Goal: Task Accomplishment & Management: Use online tool/utility

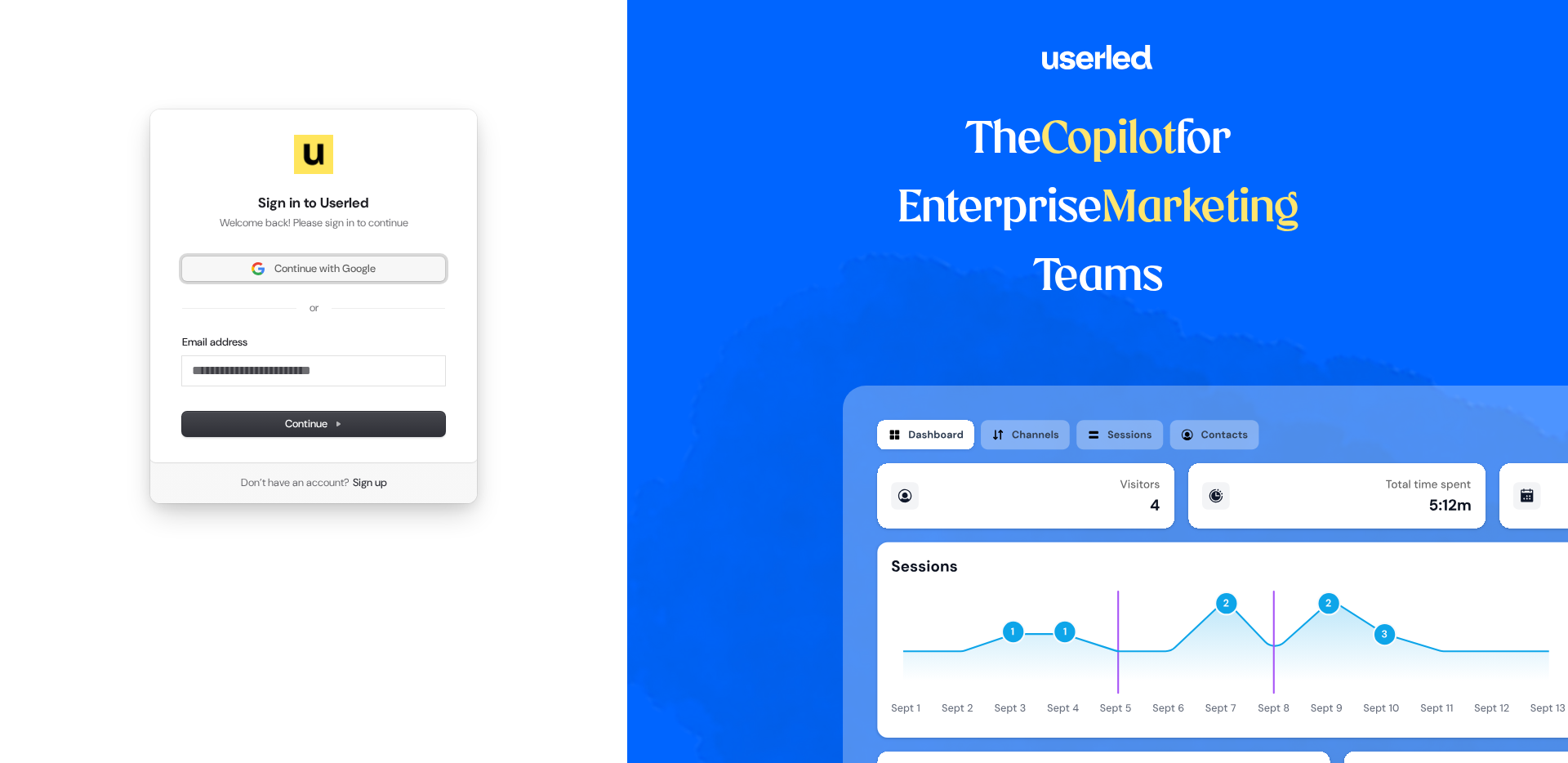
click at [379, 267] on span "Continue with Google" at bounding box center [314, 268] width 243 height 15
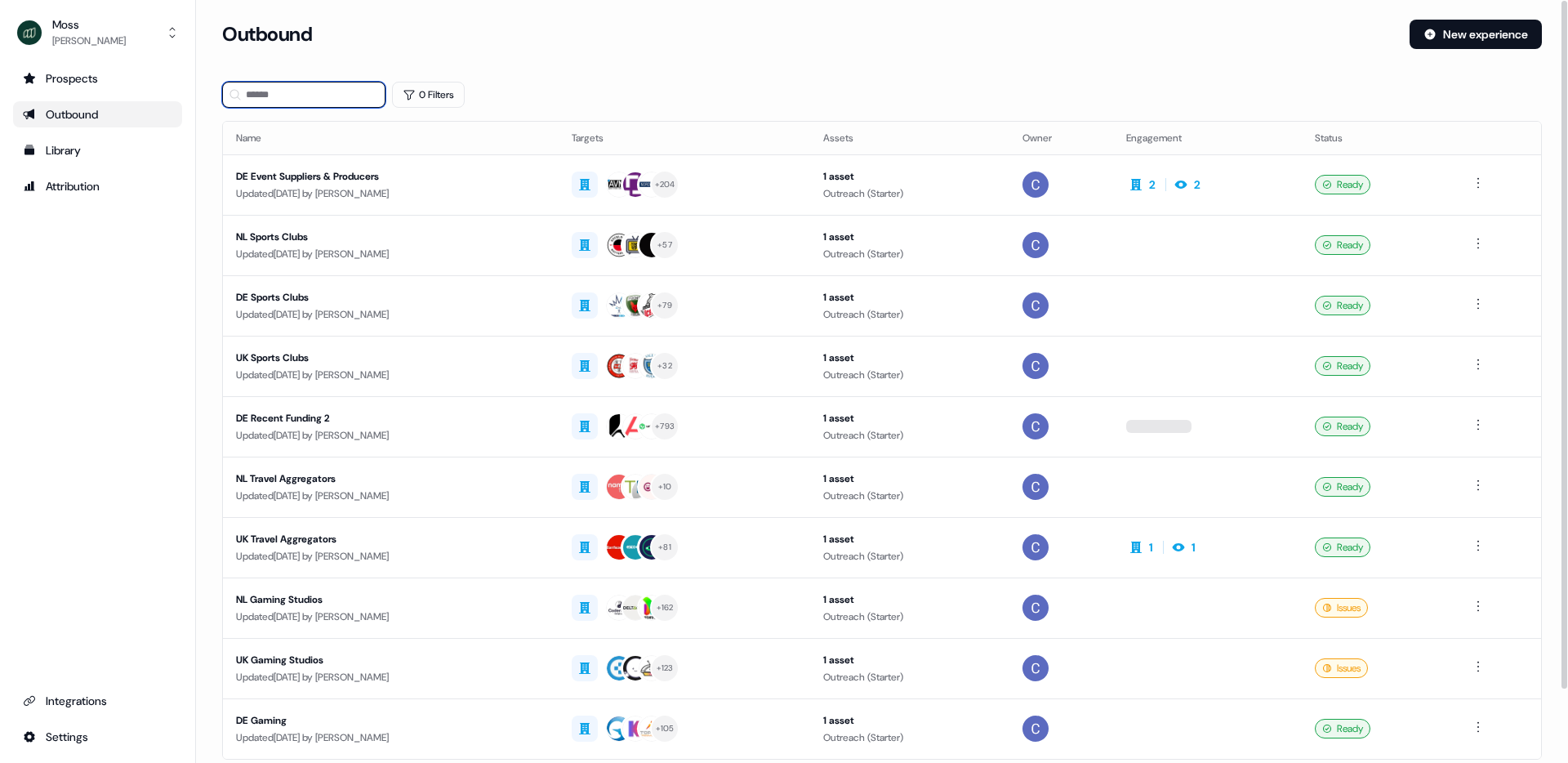
click at [299, 93] on input at bounding box center [303, 95] width 163 height 26
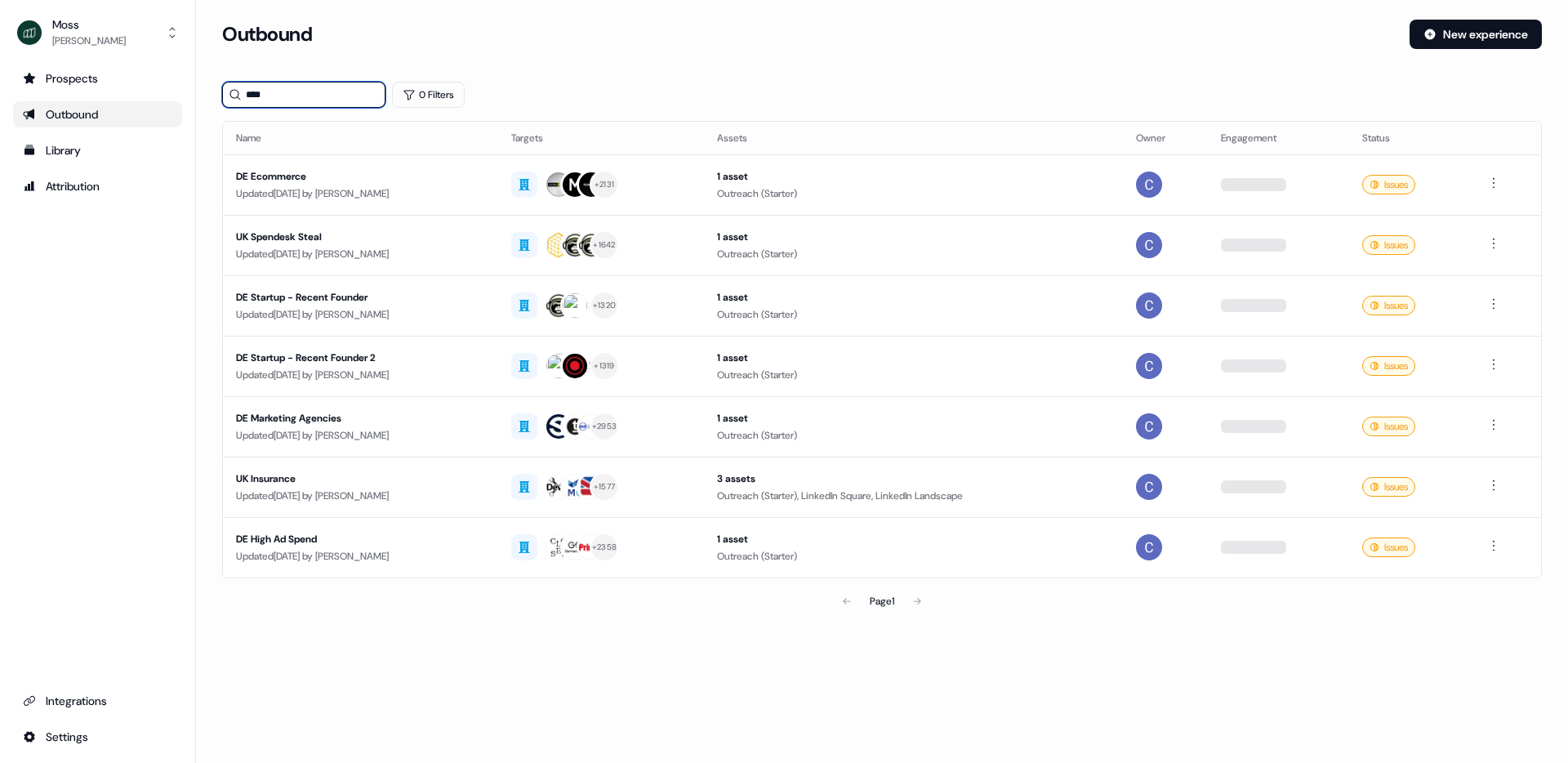
type input "****"
click at [924, 600] on div "Page 1" at bounding box center [882, 601] width 431 height 33
click at [915, 604] on div "Page 1" at bounding box center [882, 601] width 431 height 33
click at [1457, 33] on button "New experience" at bounding box center [1475, 34] width 132 height 29
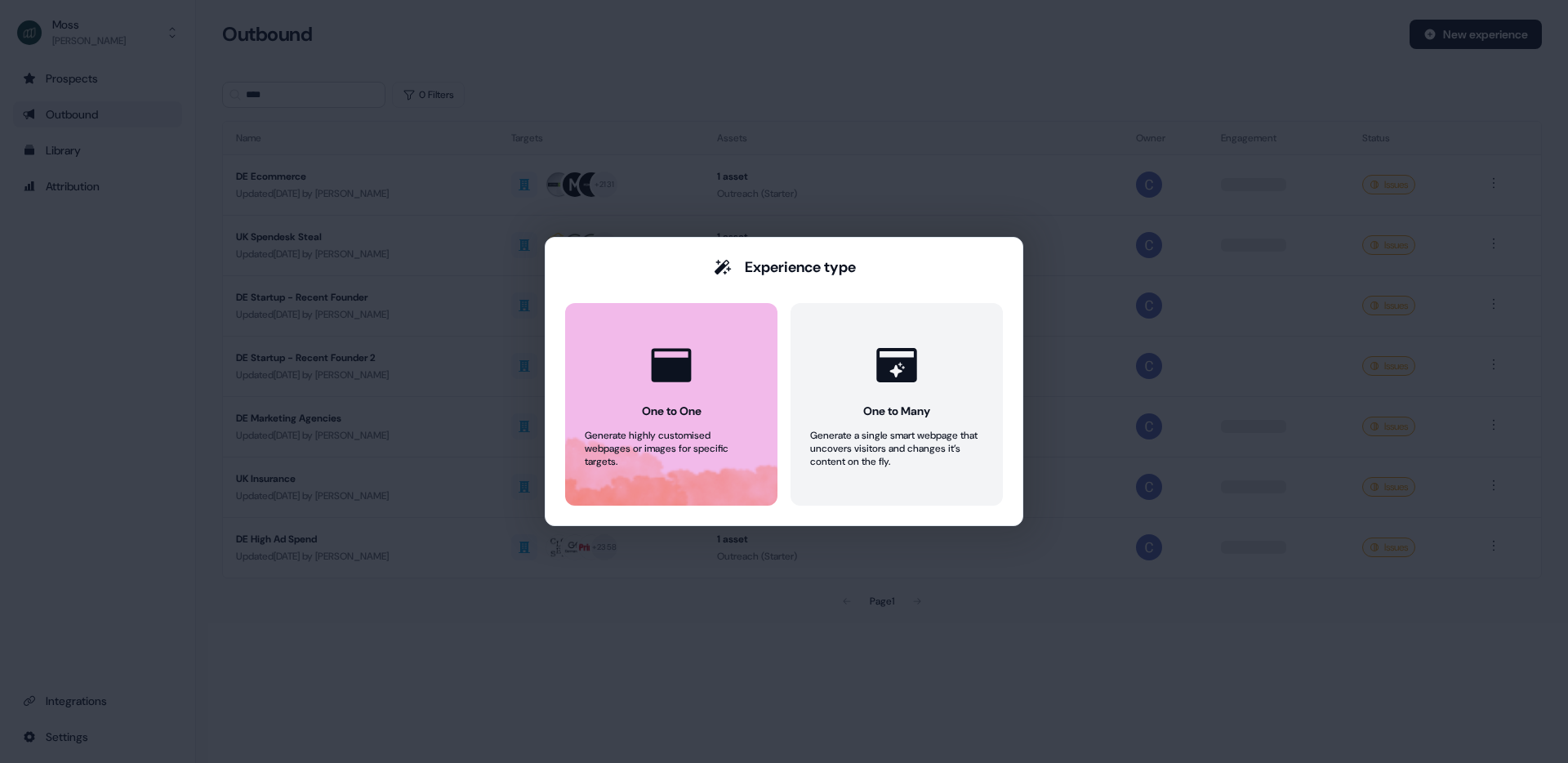
click at [710, 417] on button "One to One Generate highly customised webpages or images for specific targets." at bounding box center [672, 403] width 212 height 203
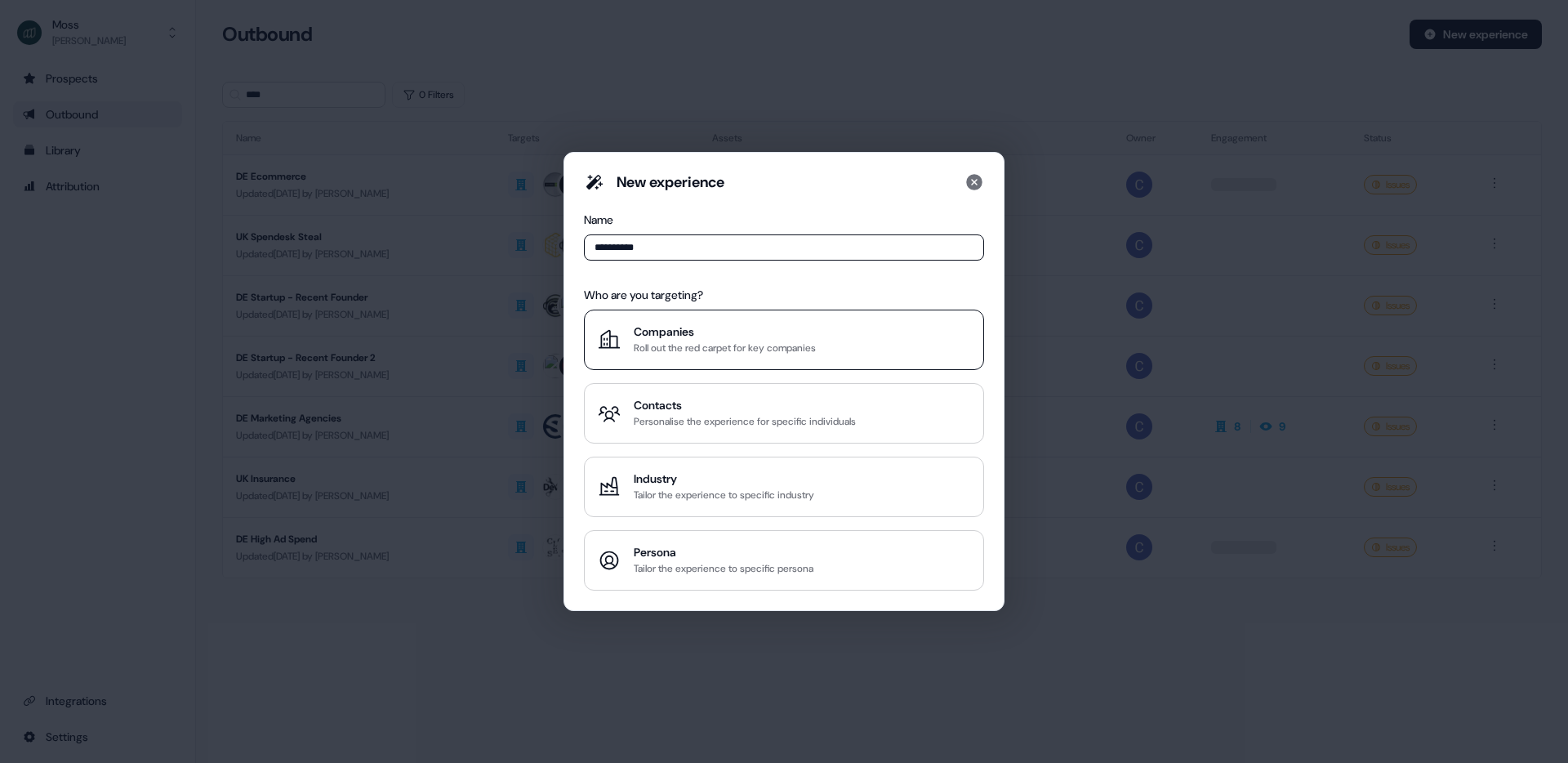
type input "**********"
click at [600, 351] on div "Companies Roll out the red carpet for key companies" at bounding box center [784, 340] width 372 height 33
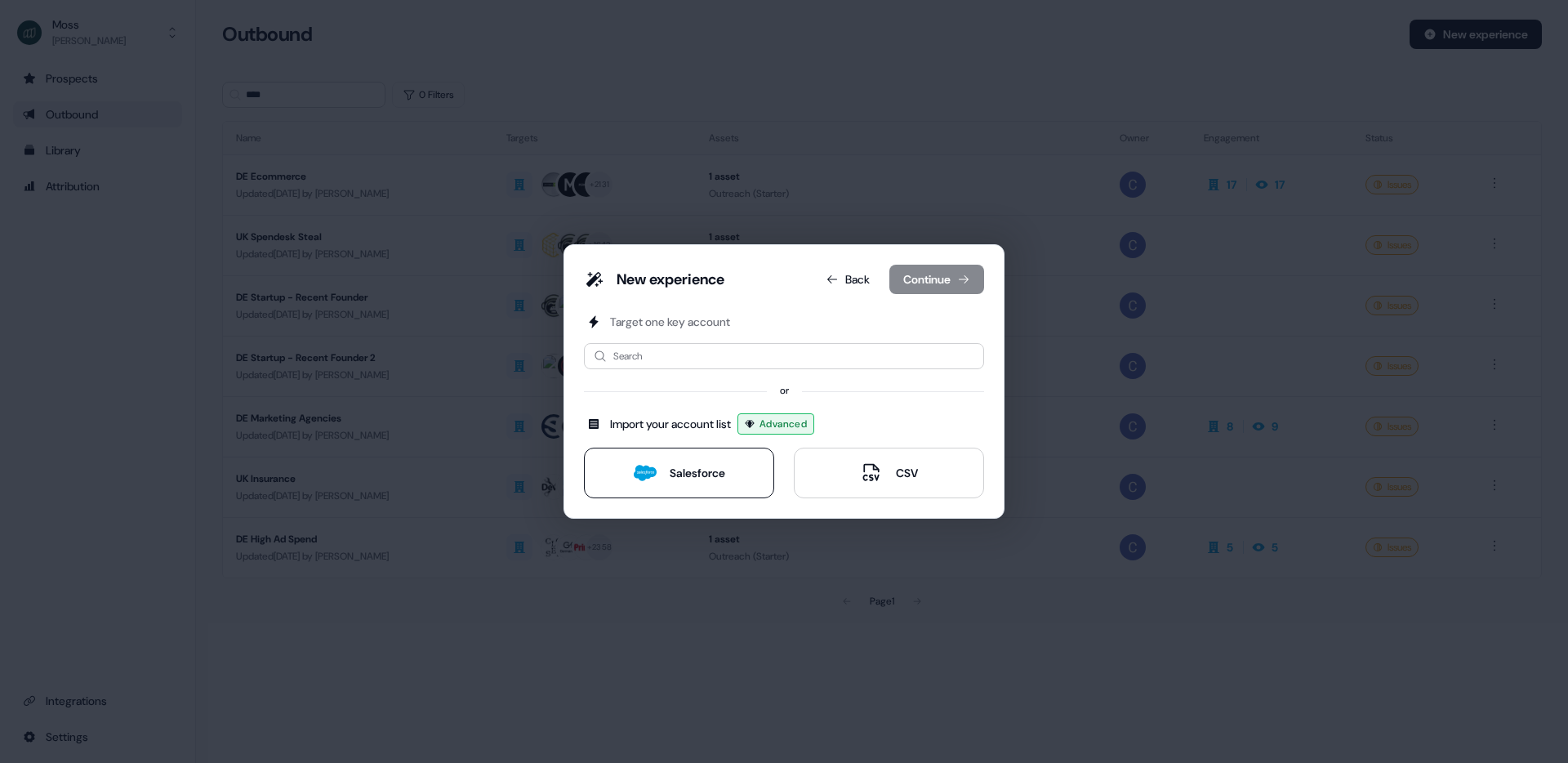
click at [703, 457] on button "Salesforce" at bounding box center [678, 472] width 191 height 51
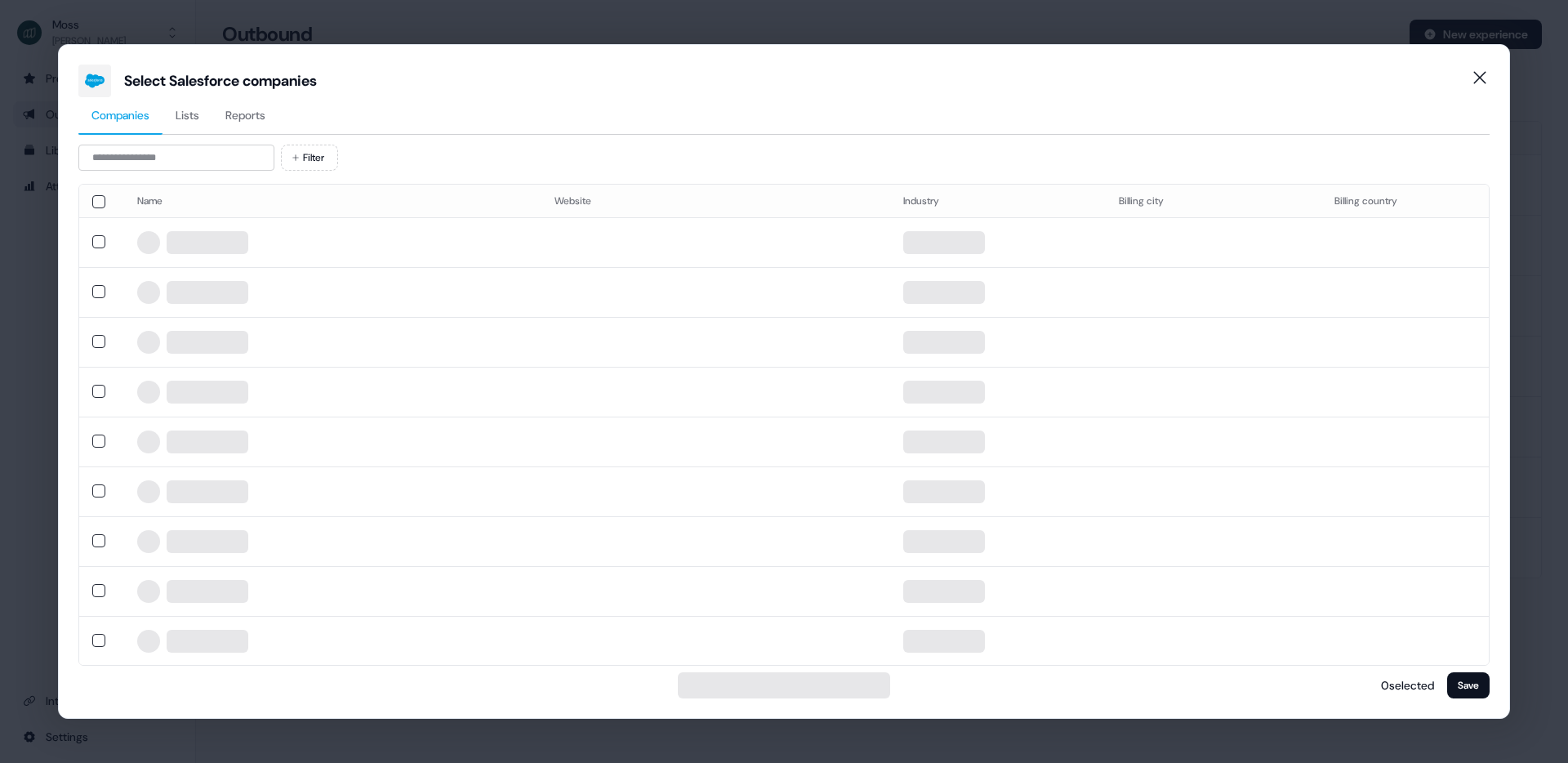
click at [255, 113] on span "Reports" at bounding box center [245, 115] width 40 height 16
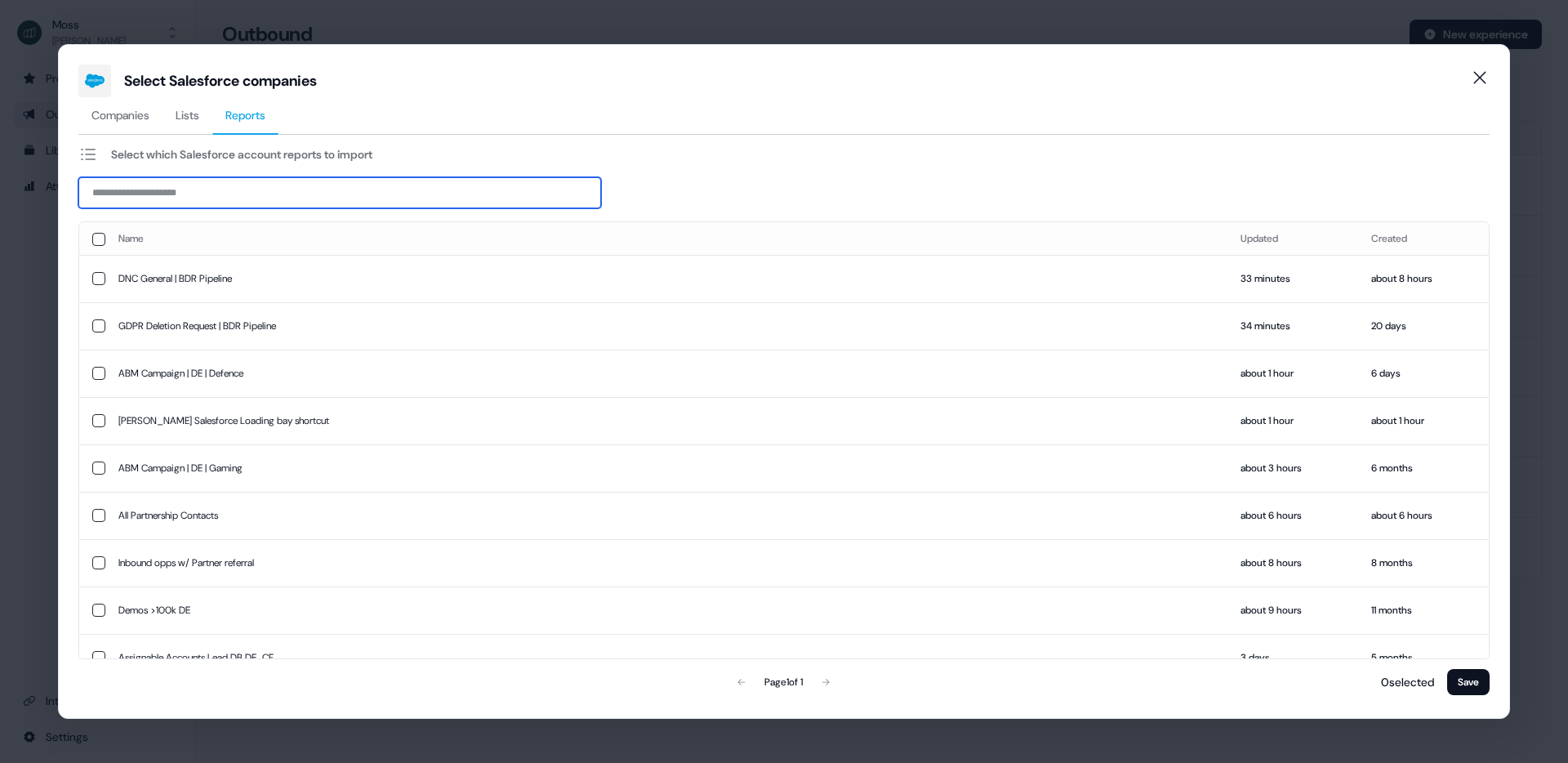
click at [182, 190] on input at bounding box center [340, 193] width 522 height 31
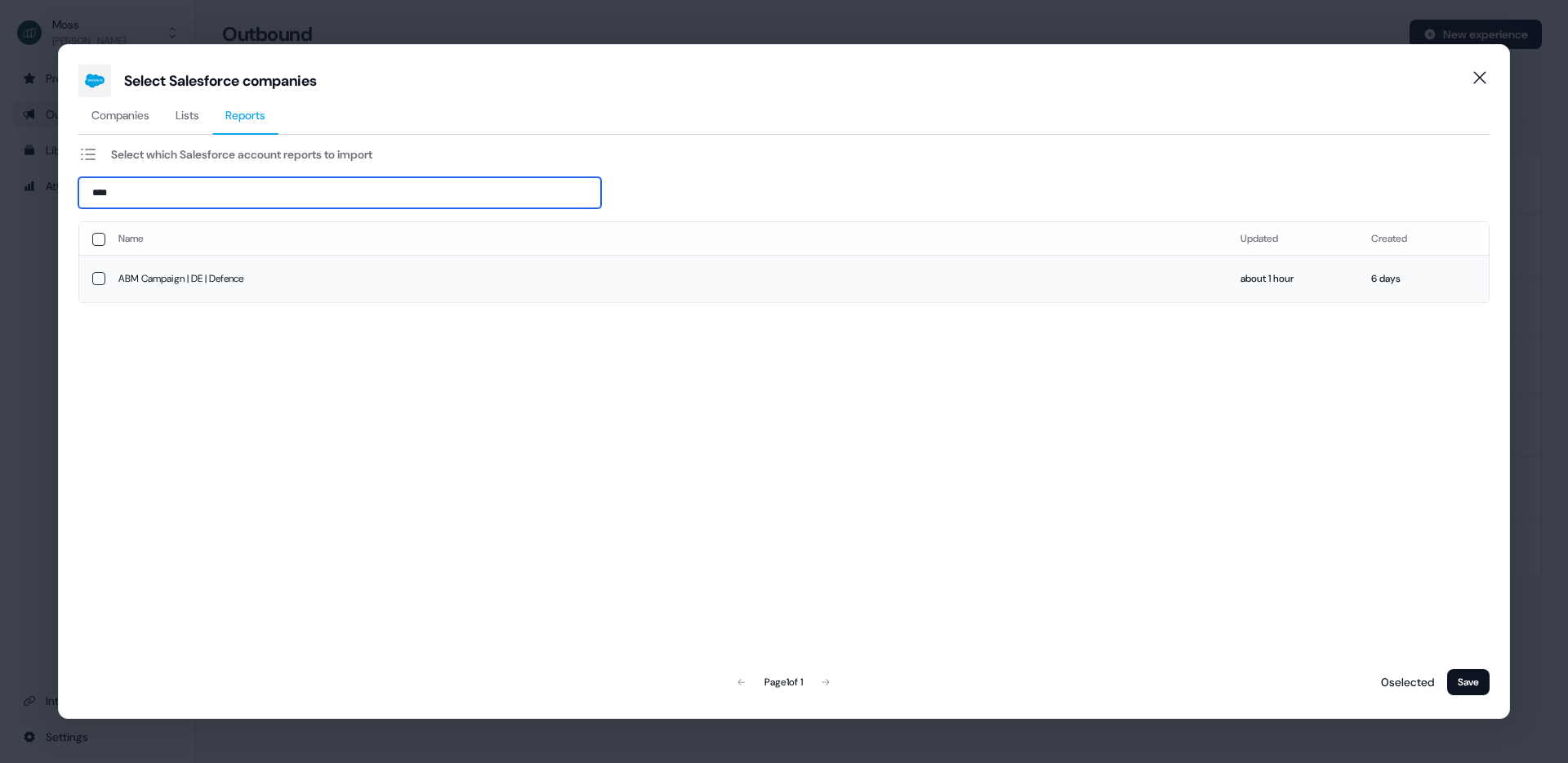
type input "****"
click at [122, 285] on td "ABM Campaign | DE | Defence" at bounding box center [666, 278] width 1122 height 47
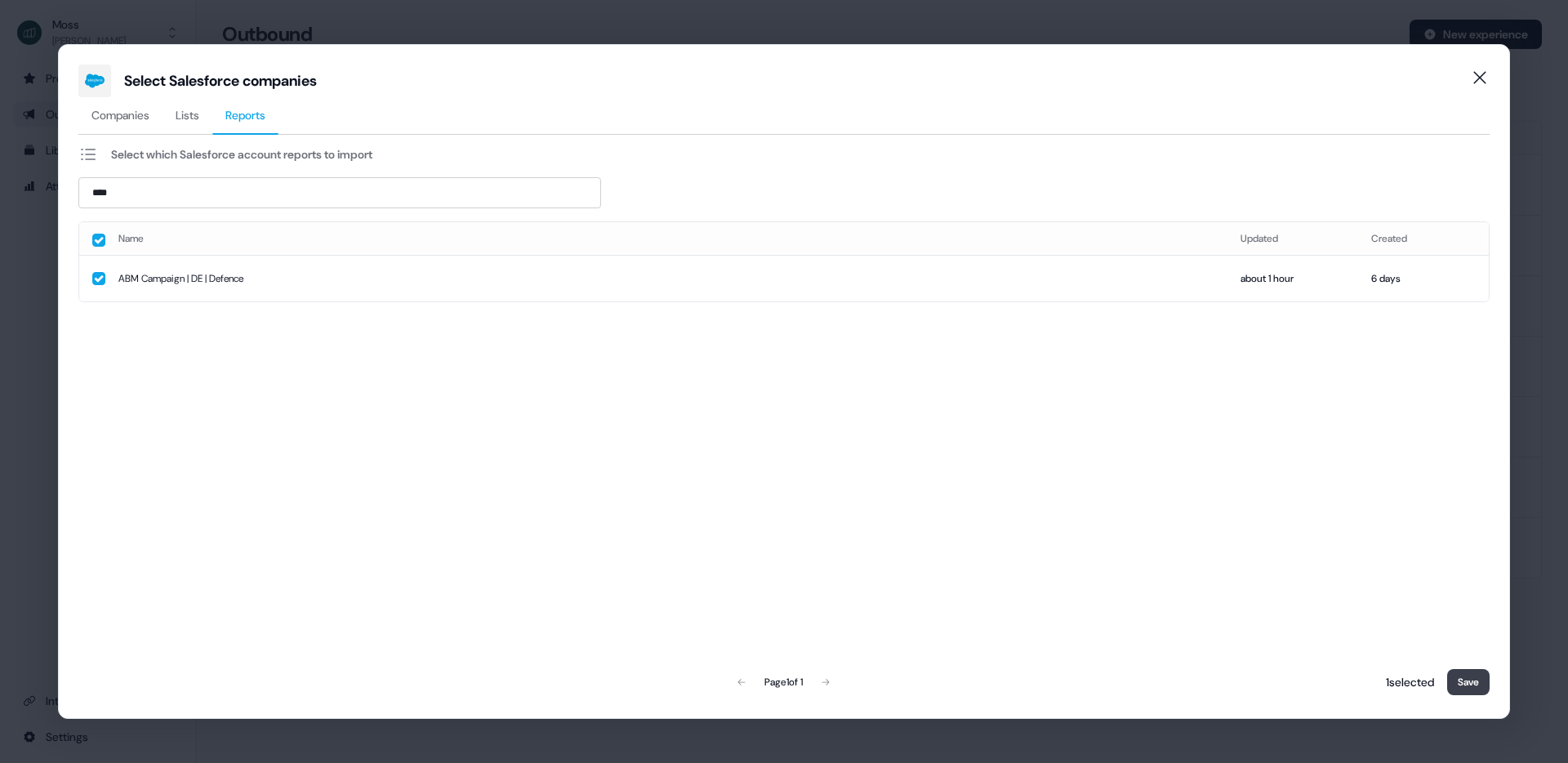
click at [1451, 669] on button "Save" at bounding box center [1468, 682] width 42 height 26
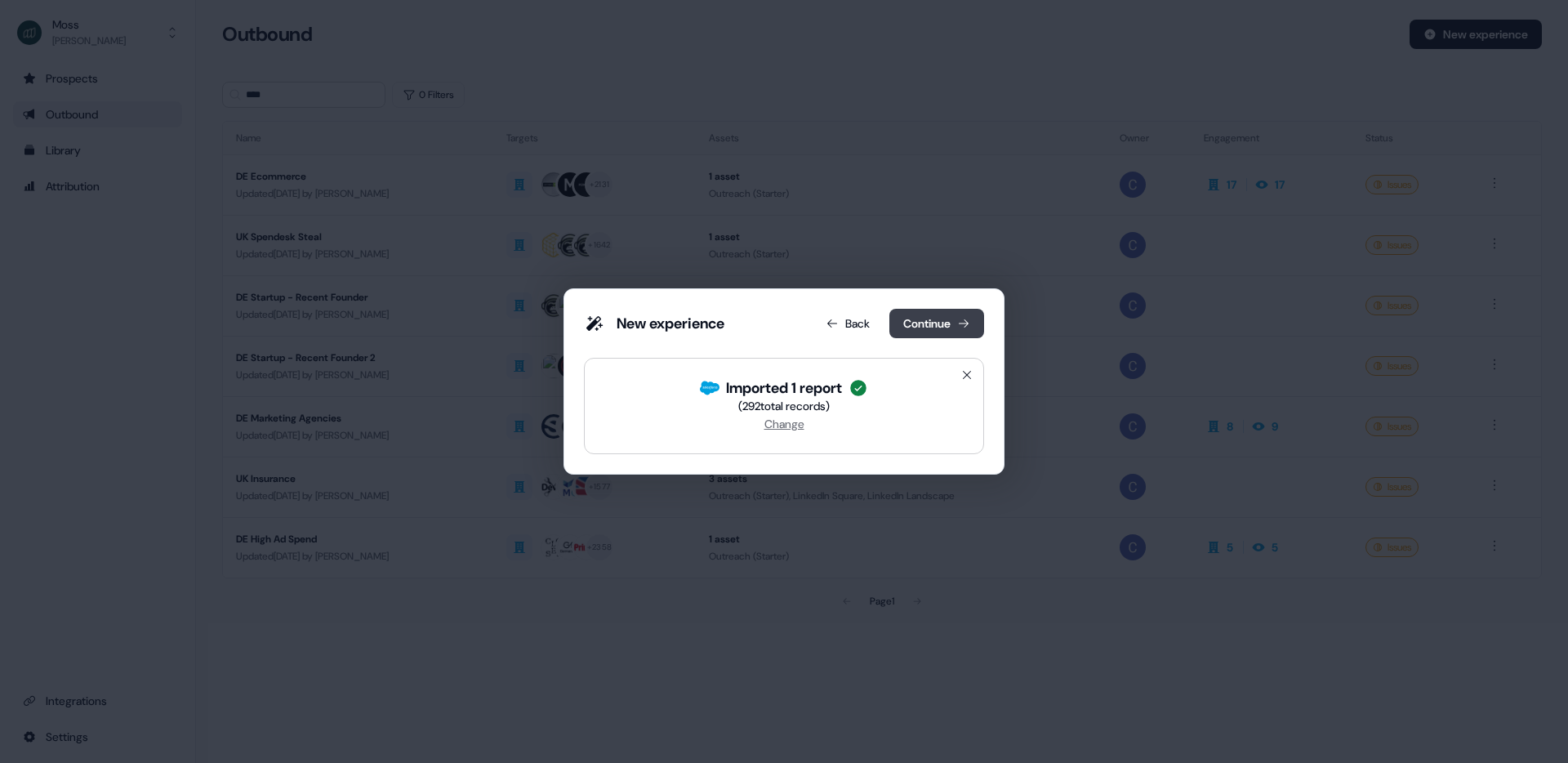
click at [938, 321] on button "Continue" at bounding box center [937, 323] width 95 height 29
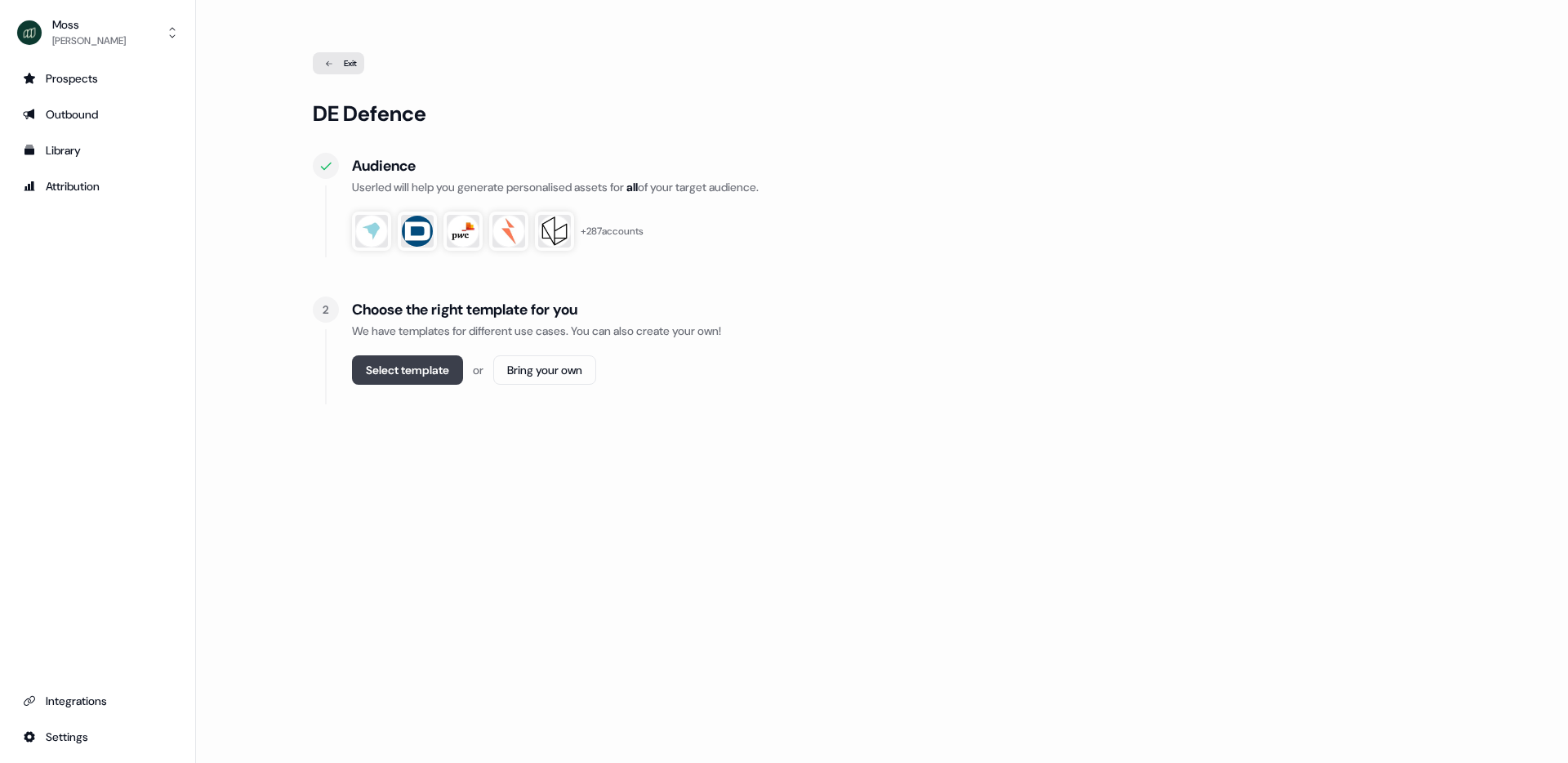
click at [402, 367] on button "Select template" at bounding box center [407, 370] width 111 height 29
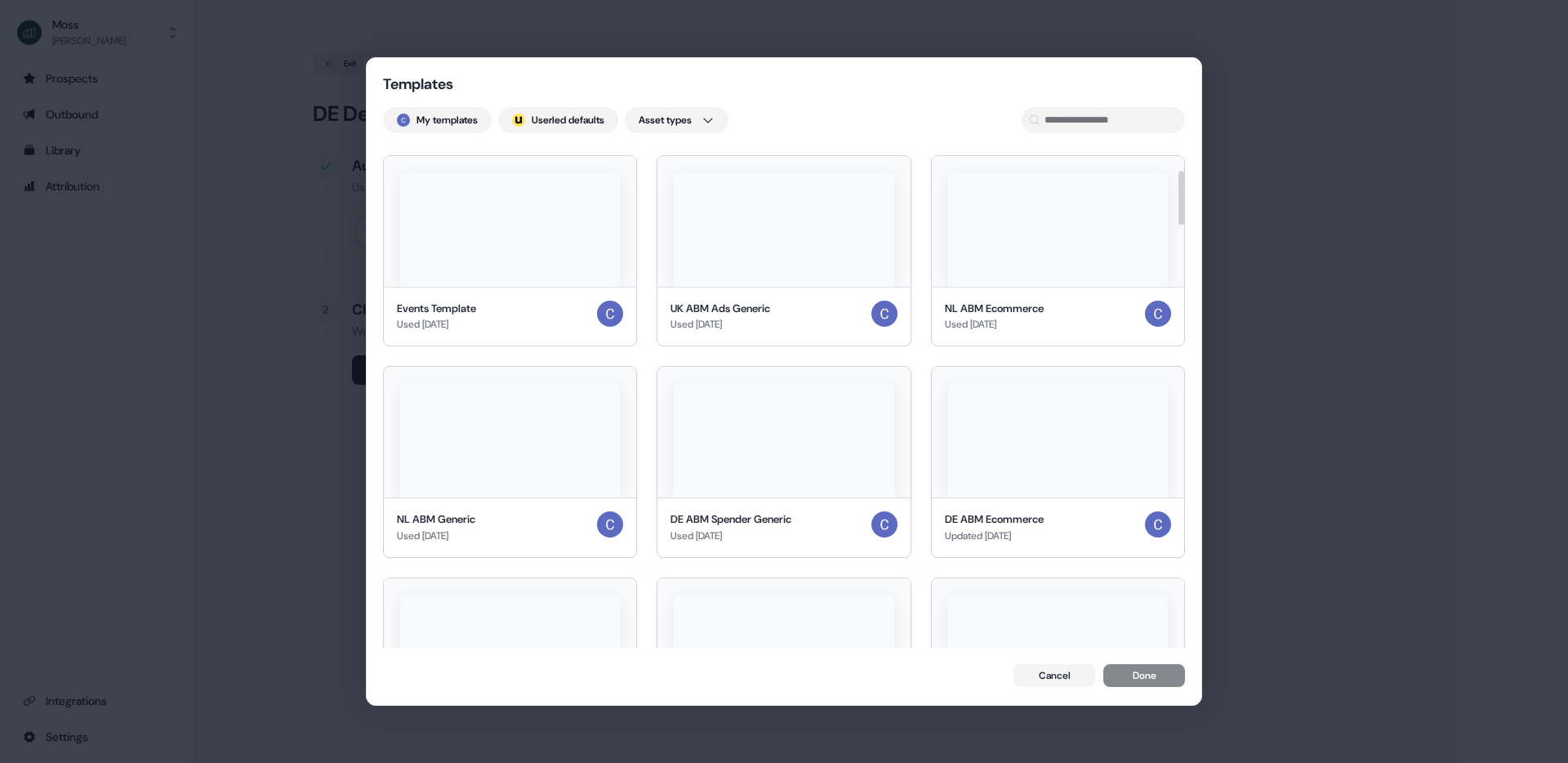
scroll to position [221, 0]
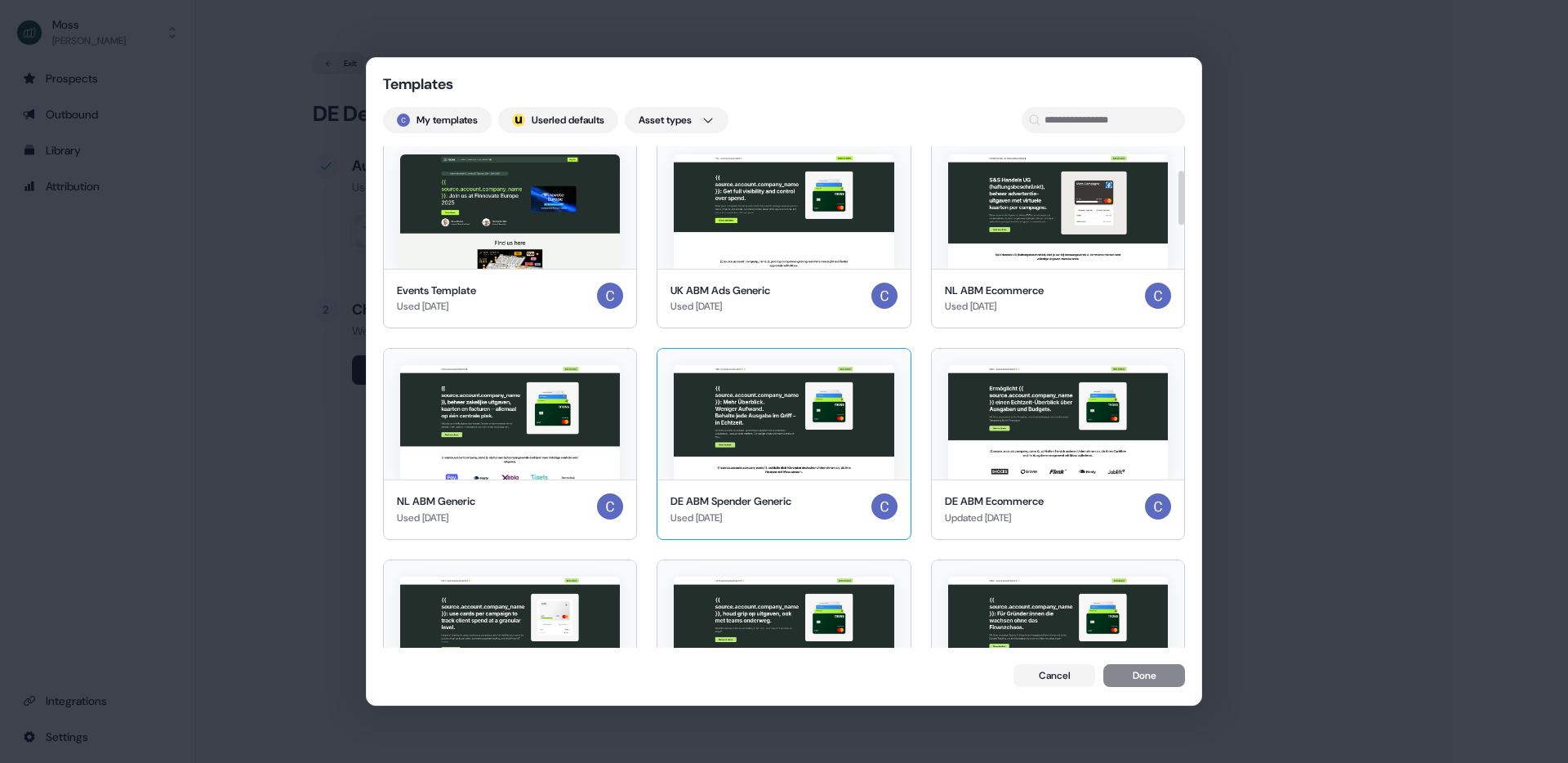
click at [802, 440] on img at bounding box center [784, 422] width 220 height 115
click at [1161, 677] on button "Done" at bounding box center [1144, 677] width 82 height 23
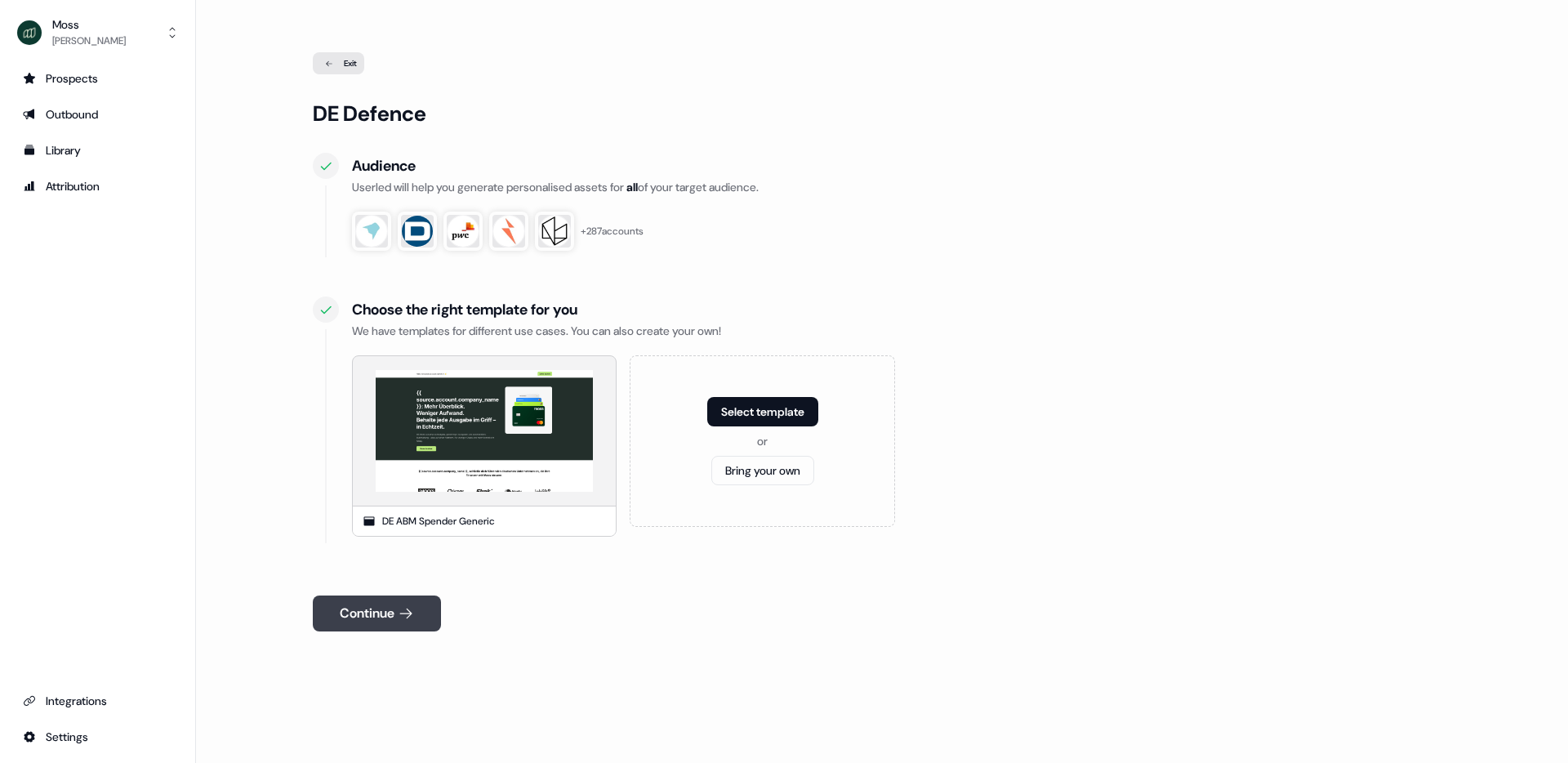
click at [334, 613] on button "Continue" at bounding box center [377, 614] width 128 height 36
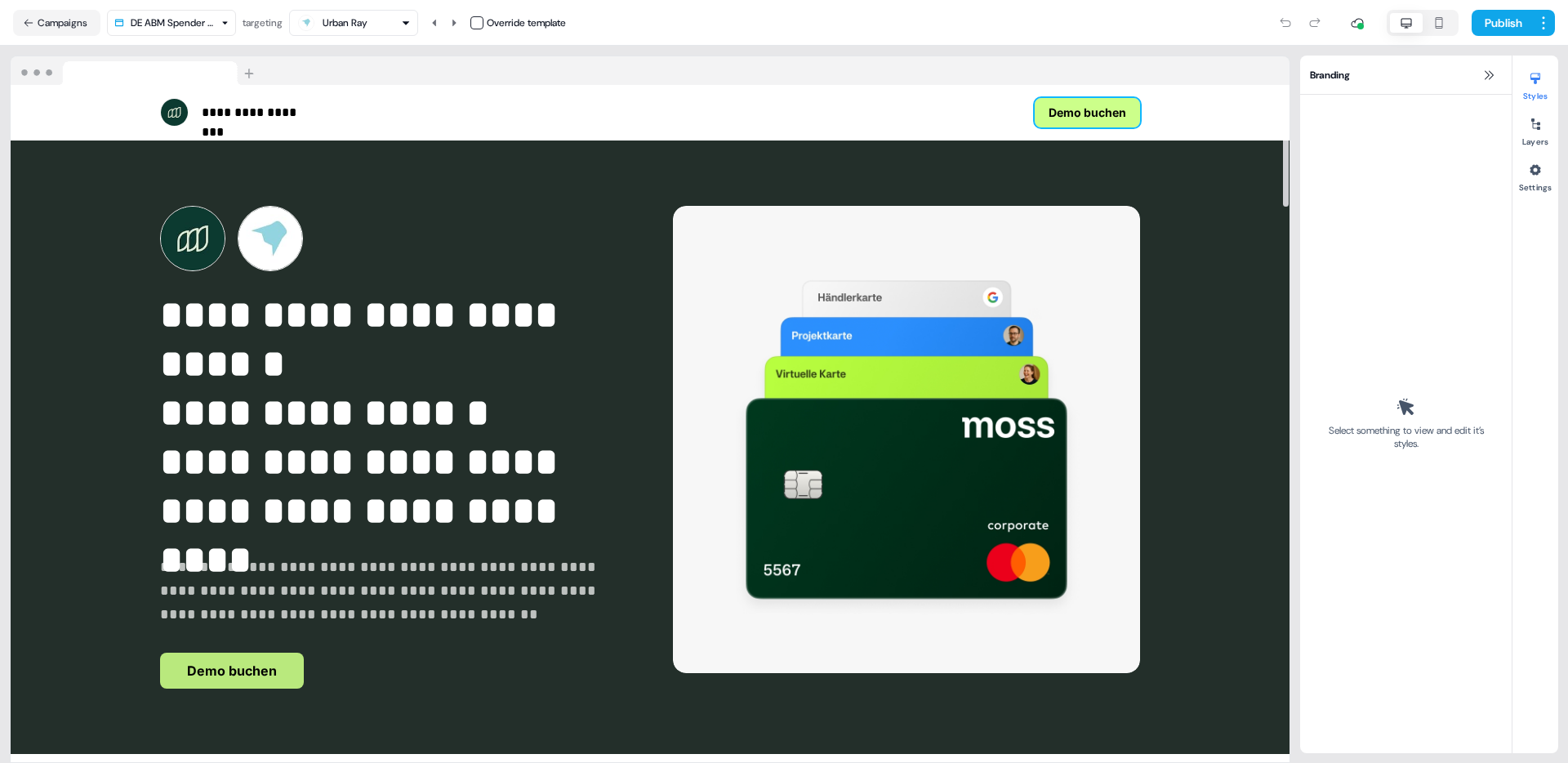
click at [1101, 116] on button "Demo buchen" at bounding box center [1087, 113] width 105 height 29
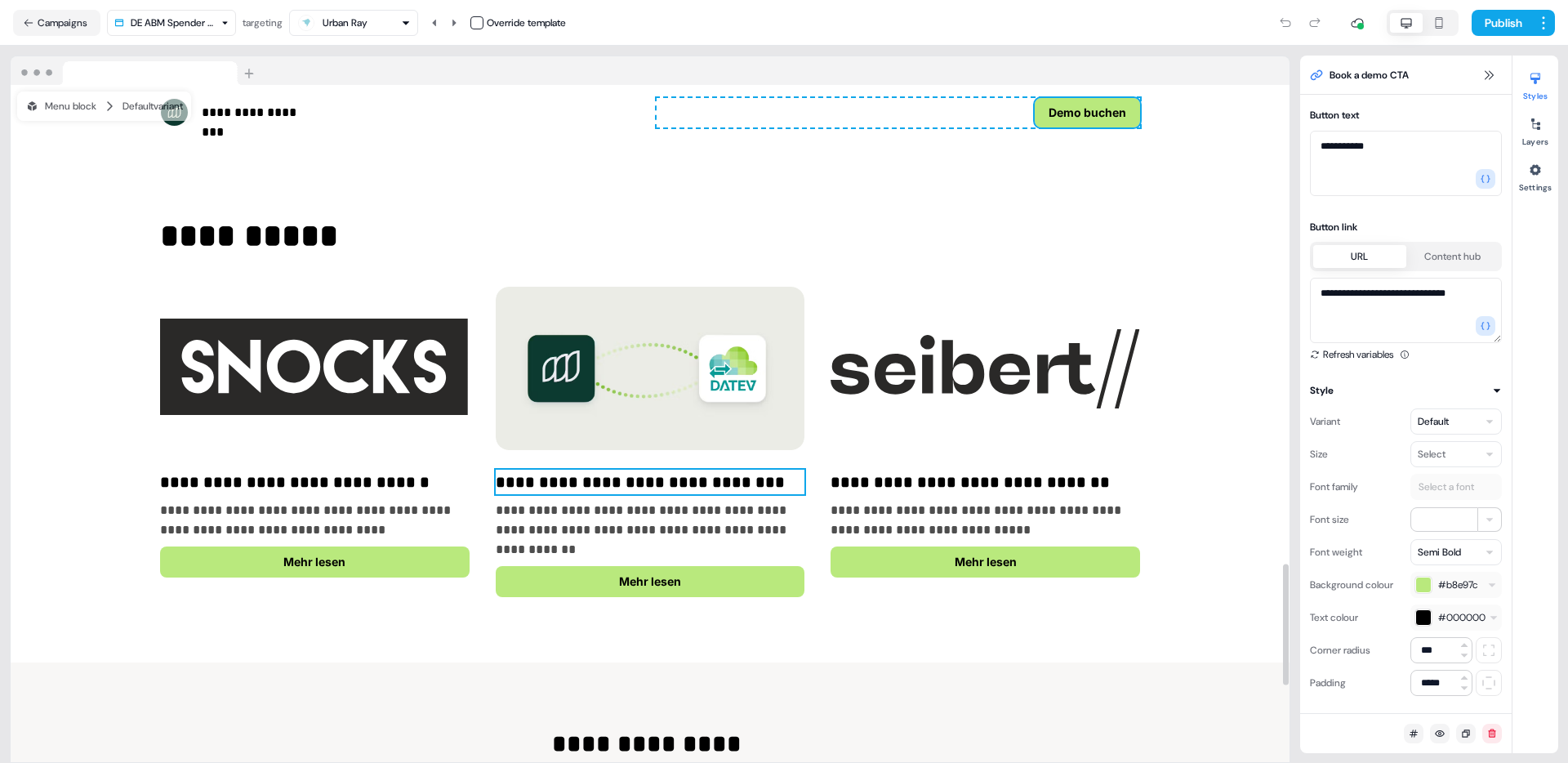
scroll to position [3092, 0]
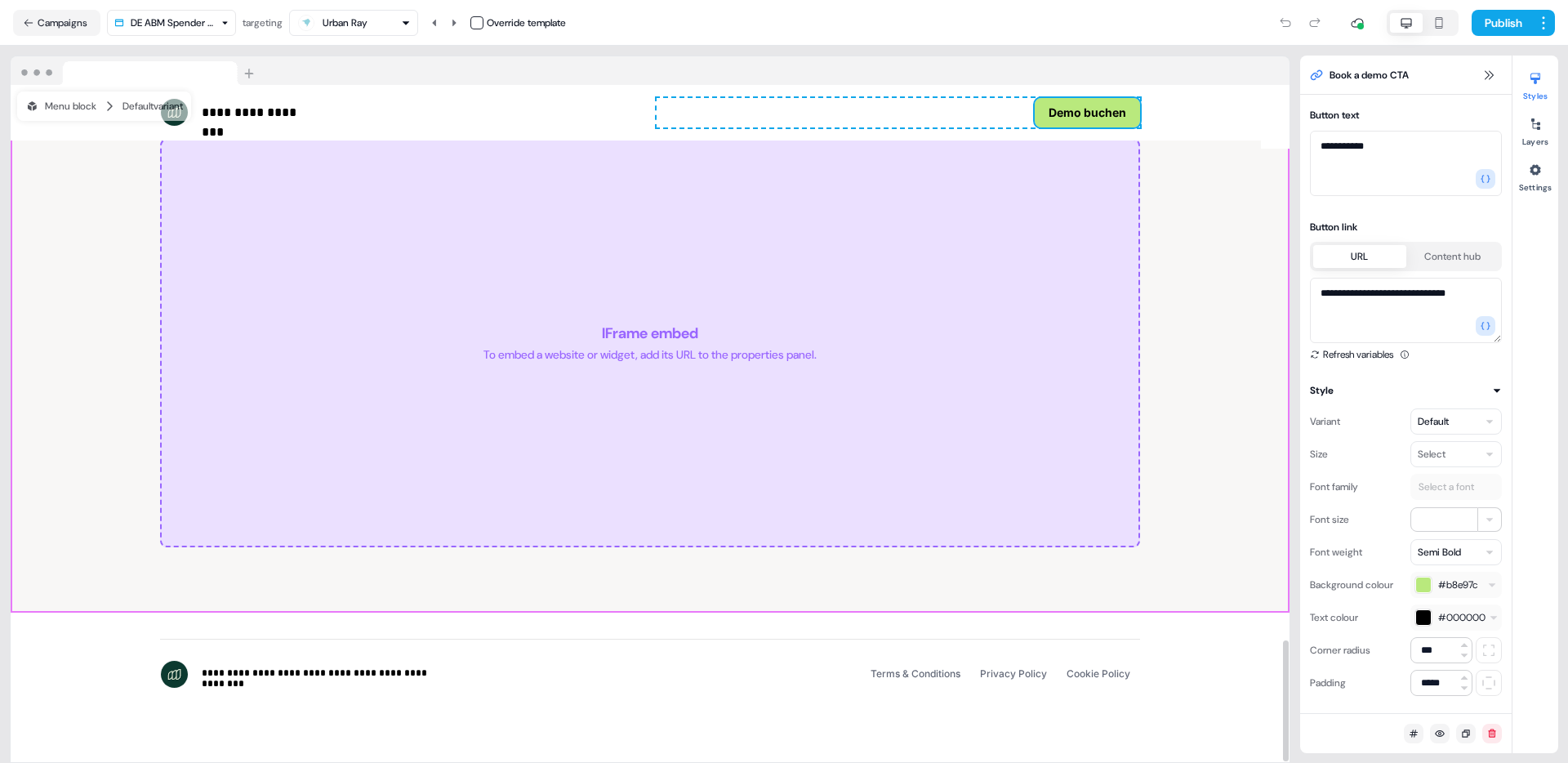
click at [1207, 422] on div "**********" at bounding box center [650, 313] width 1279 height 597
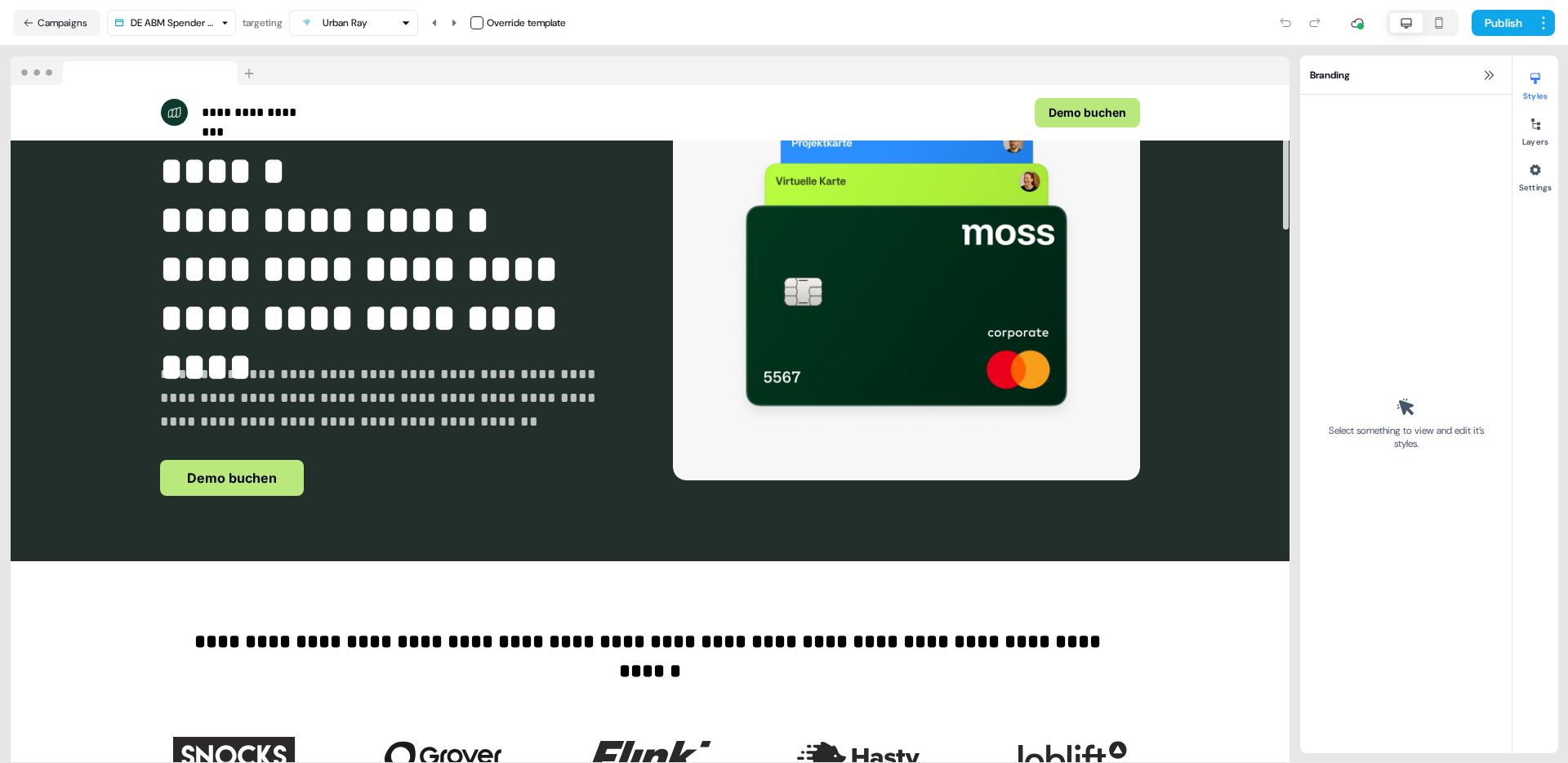
scroll to position [0, 0]
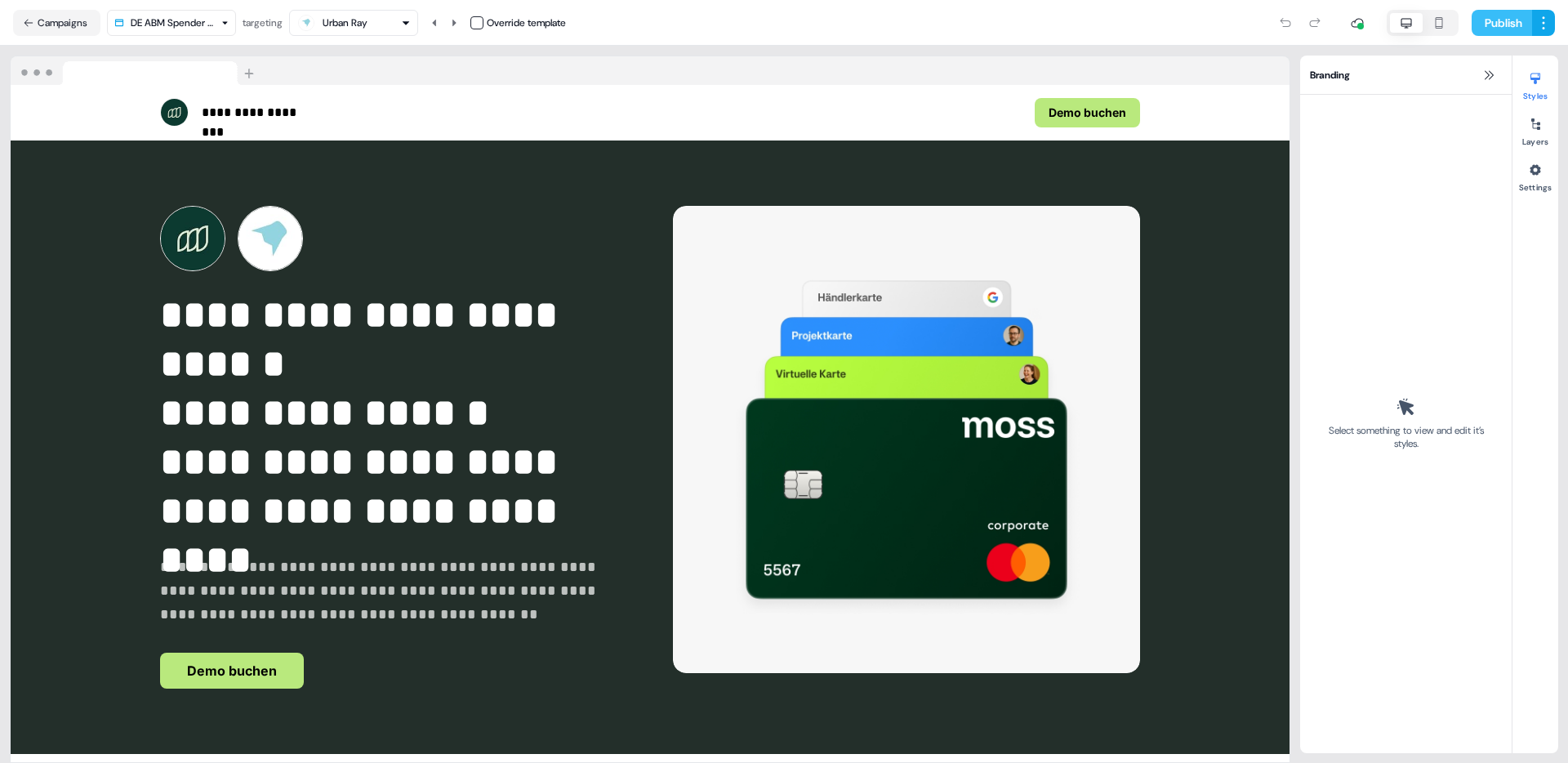
click at [1510, 23] on button "Publish" at bounding box center [1502, 22] width 60 height 26
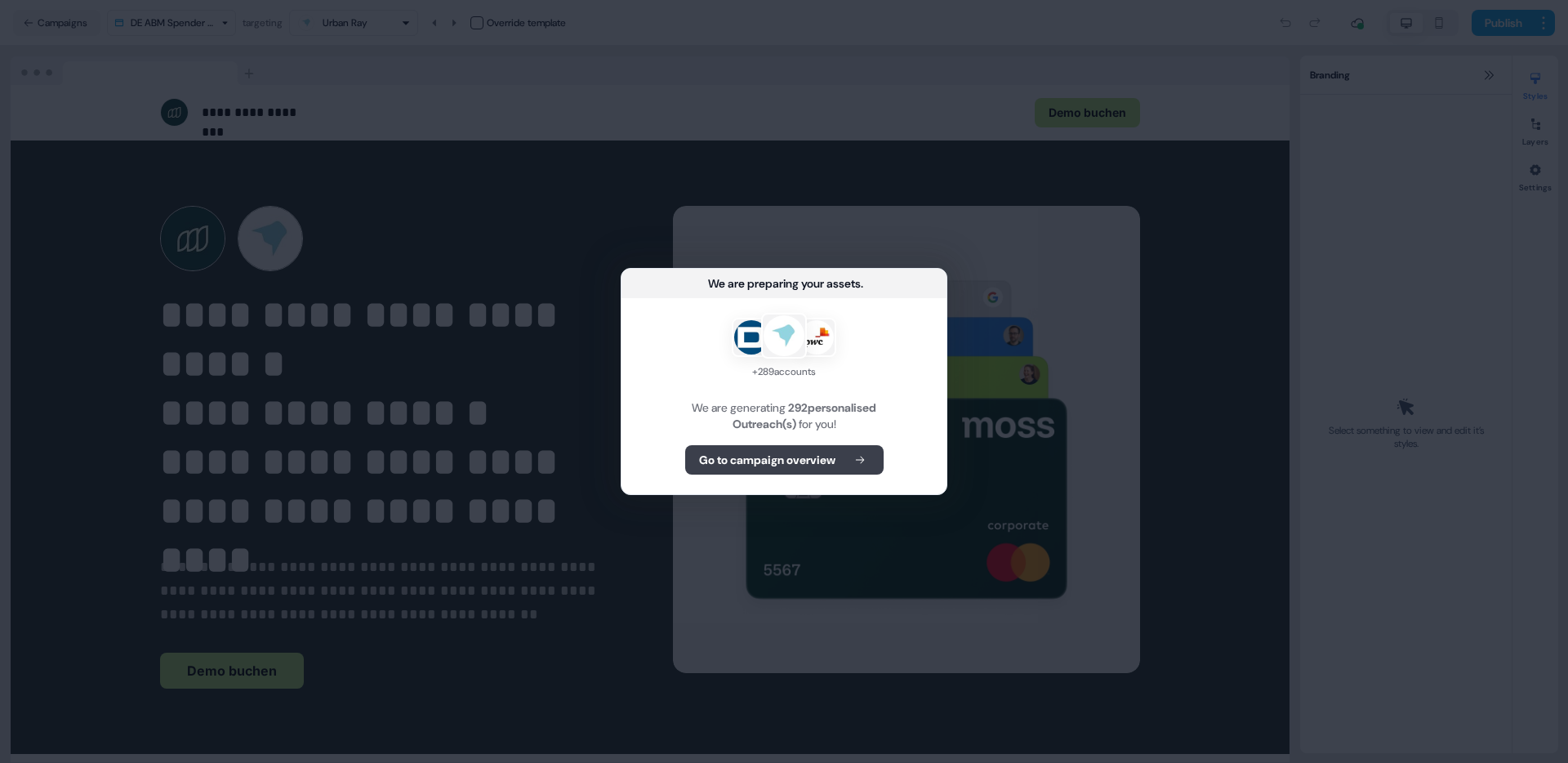
click at [809, 462] on b "Go to campaign overview" at bounding box center [767, 460] width 136 height 16
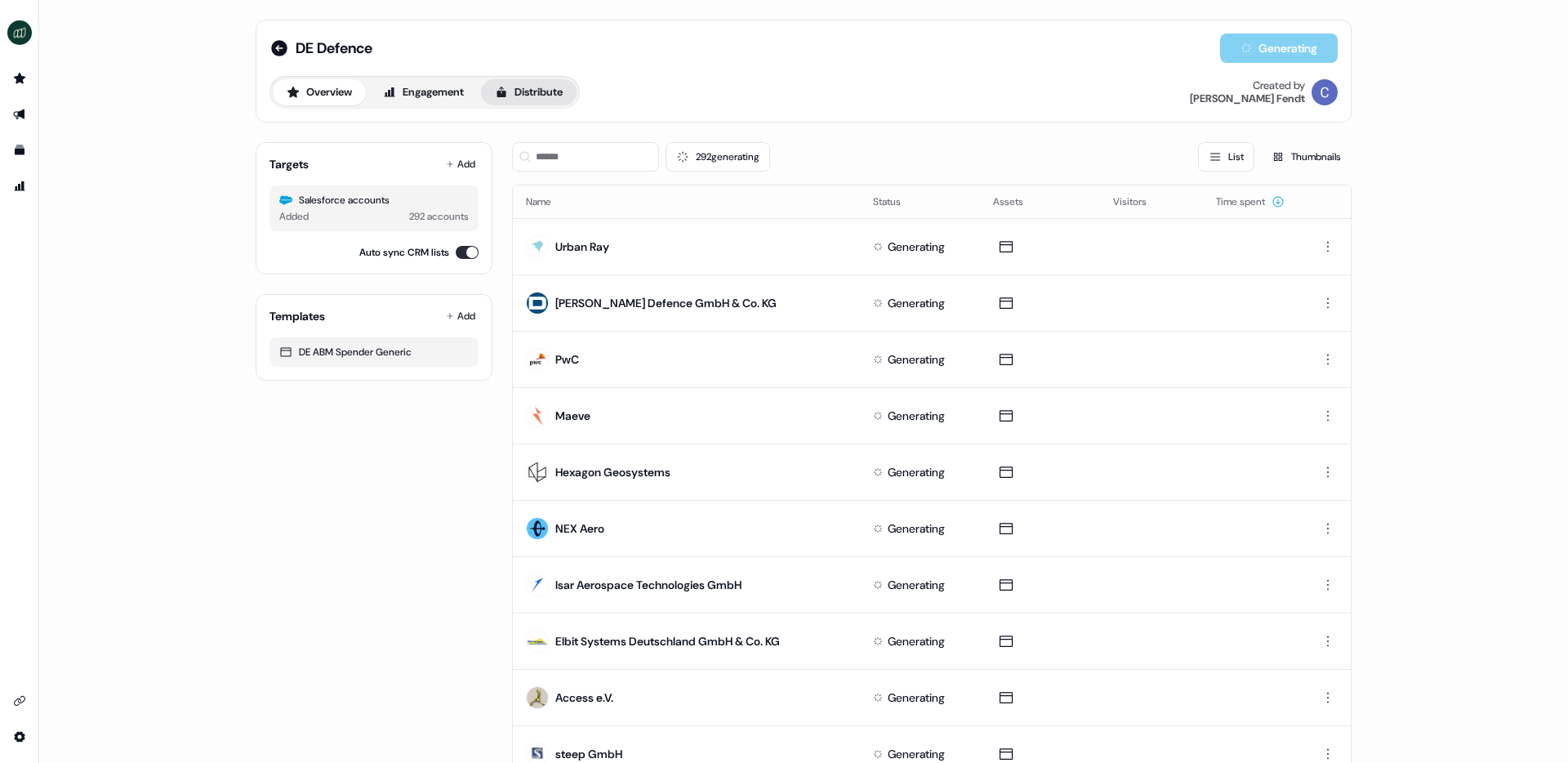
click at [563, 88] on button "Distribute" at bounding box center [528, 92] width 96 height 26
